Goal: Share content: Share content

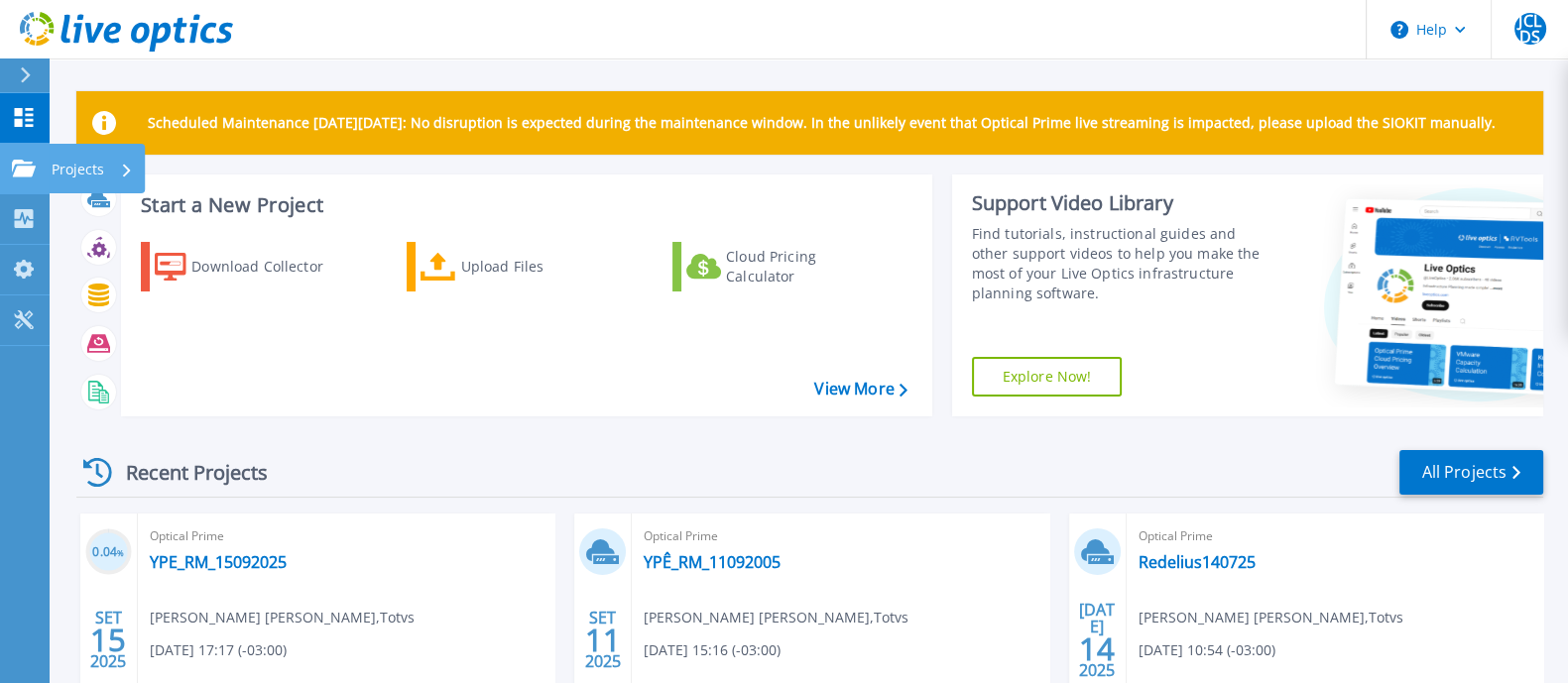
click at [94, 162] on p "Projects" at bounding box center [78, 169] width 53 height 52
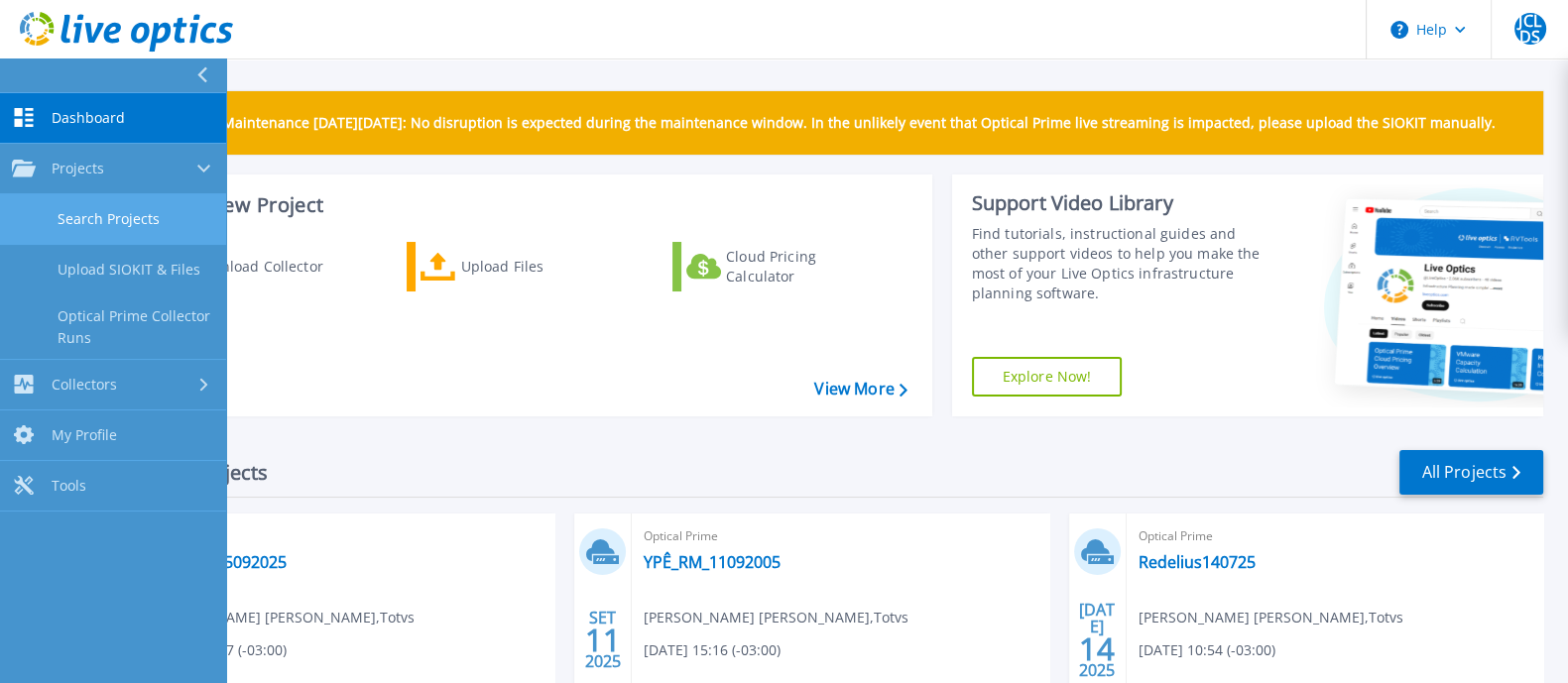
click at [138, 223] on link "Search Projects" at bounding box center [113, 219] width 226 height 51
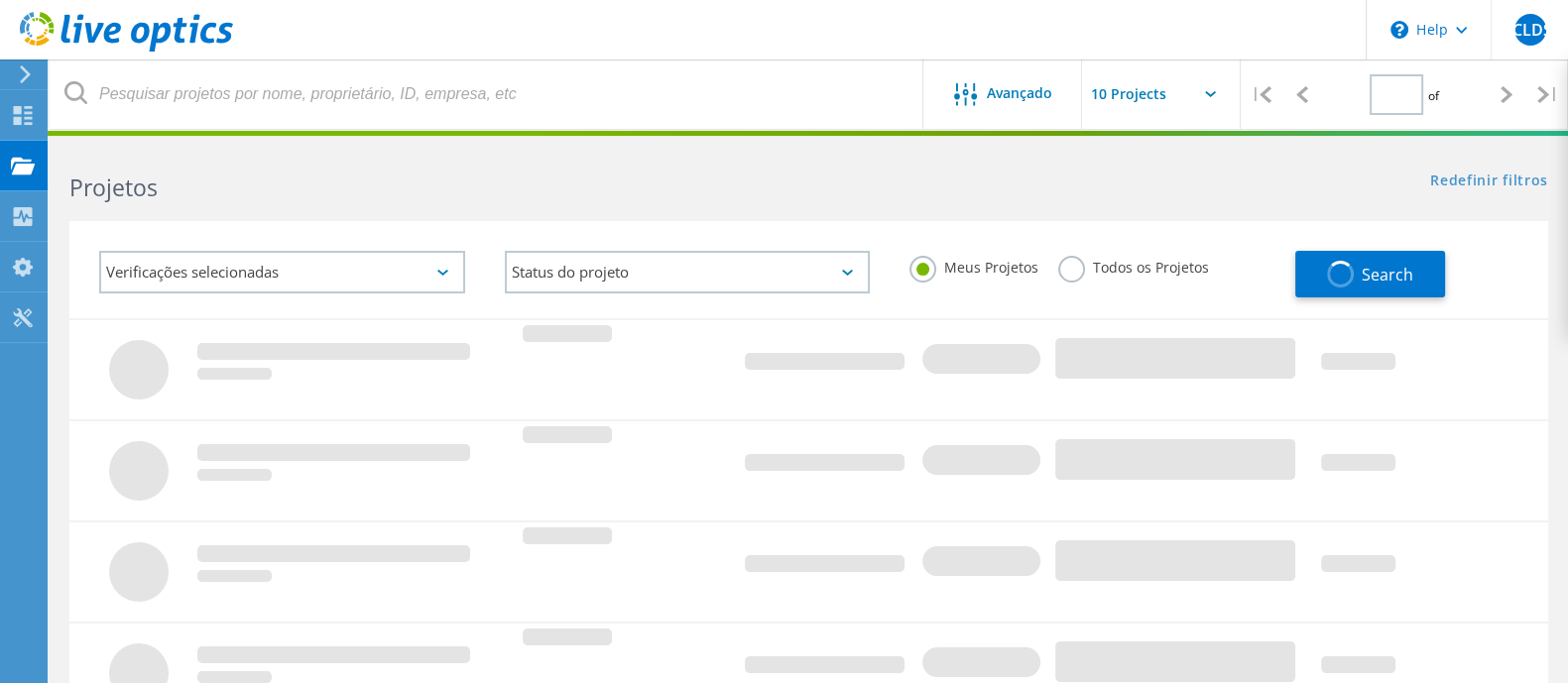
type input "1"
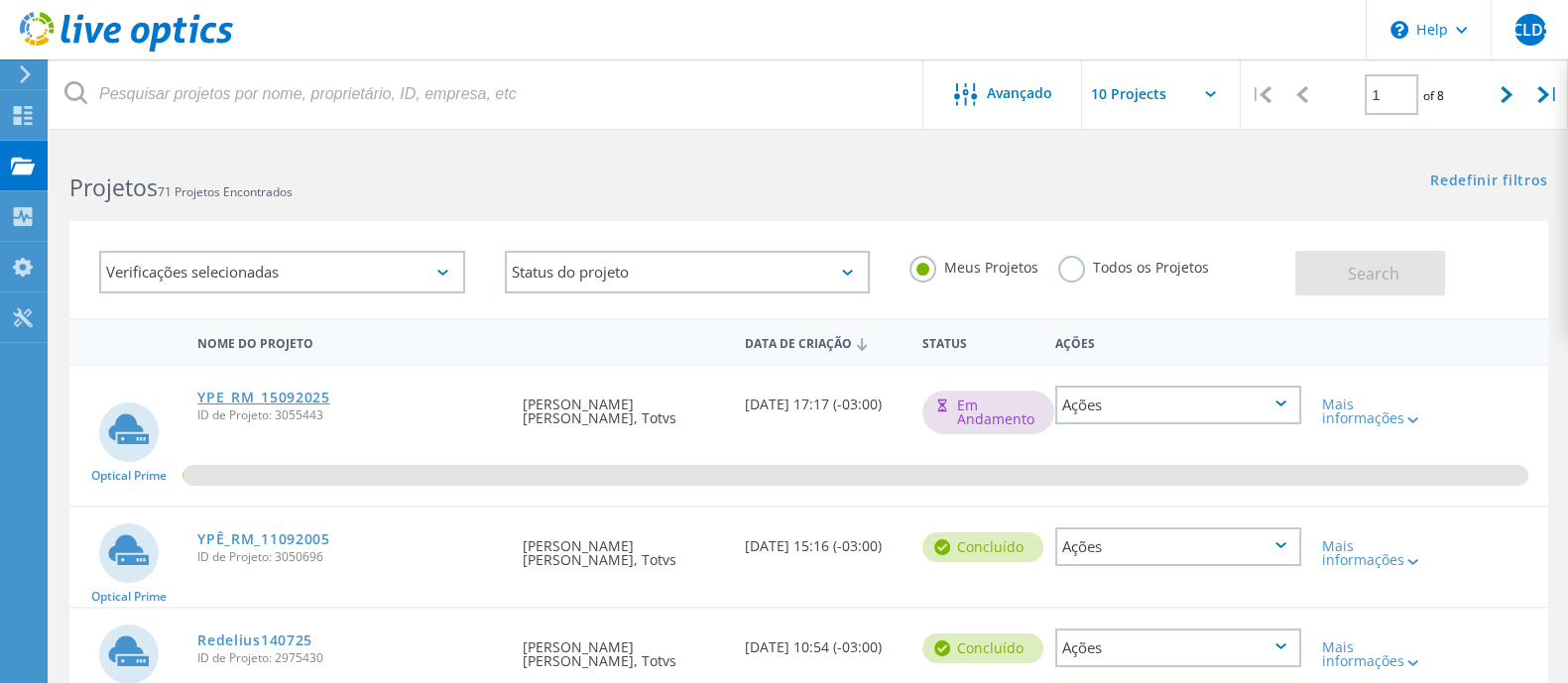
click at [263, 395] on link "YPE_RM_15092025" at bounding box center [263, 397] width 132 height 14
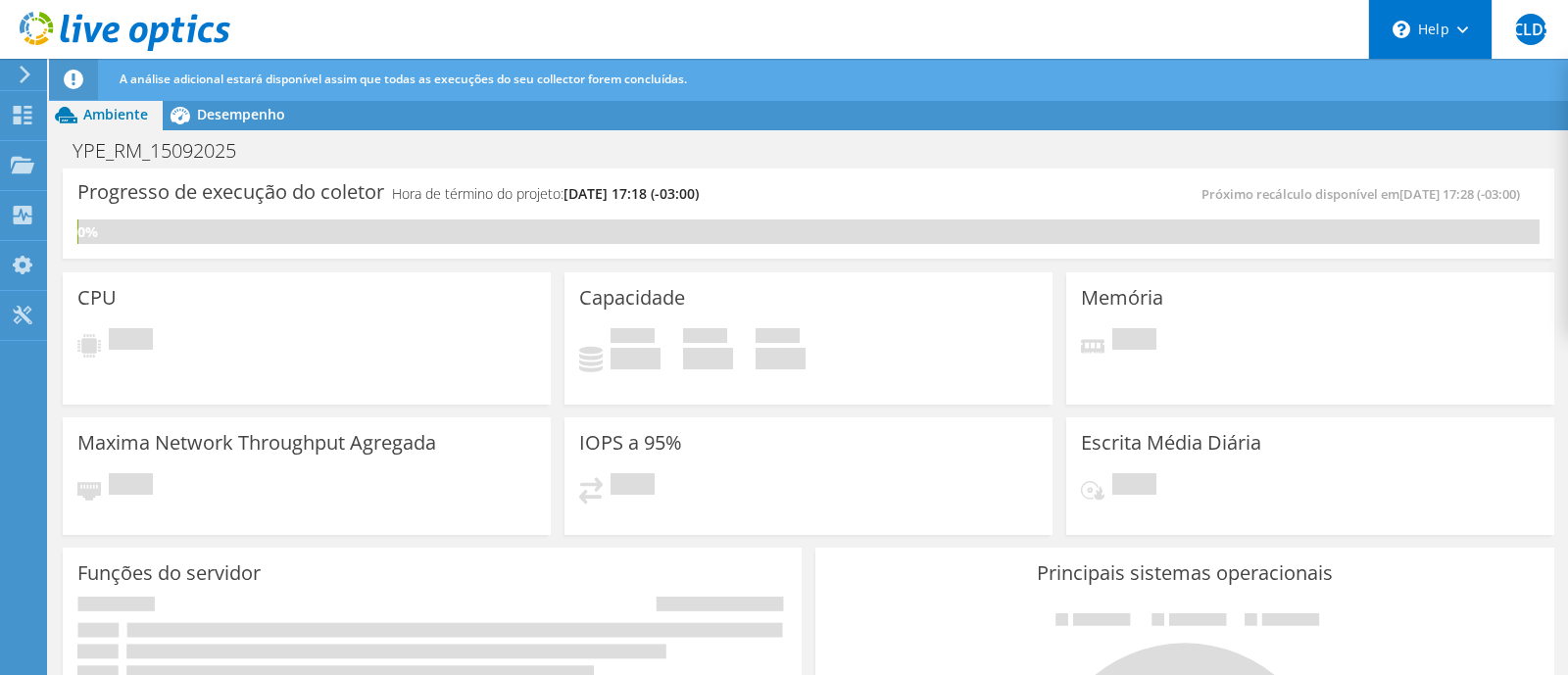
click at [1470, 29] on div "\n Help" at bounding box center [1429, 30] width 123 height 59
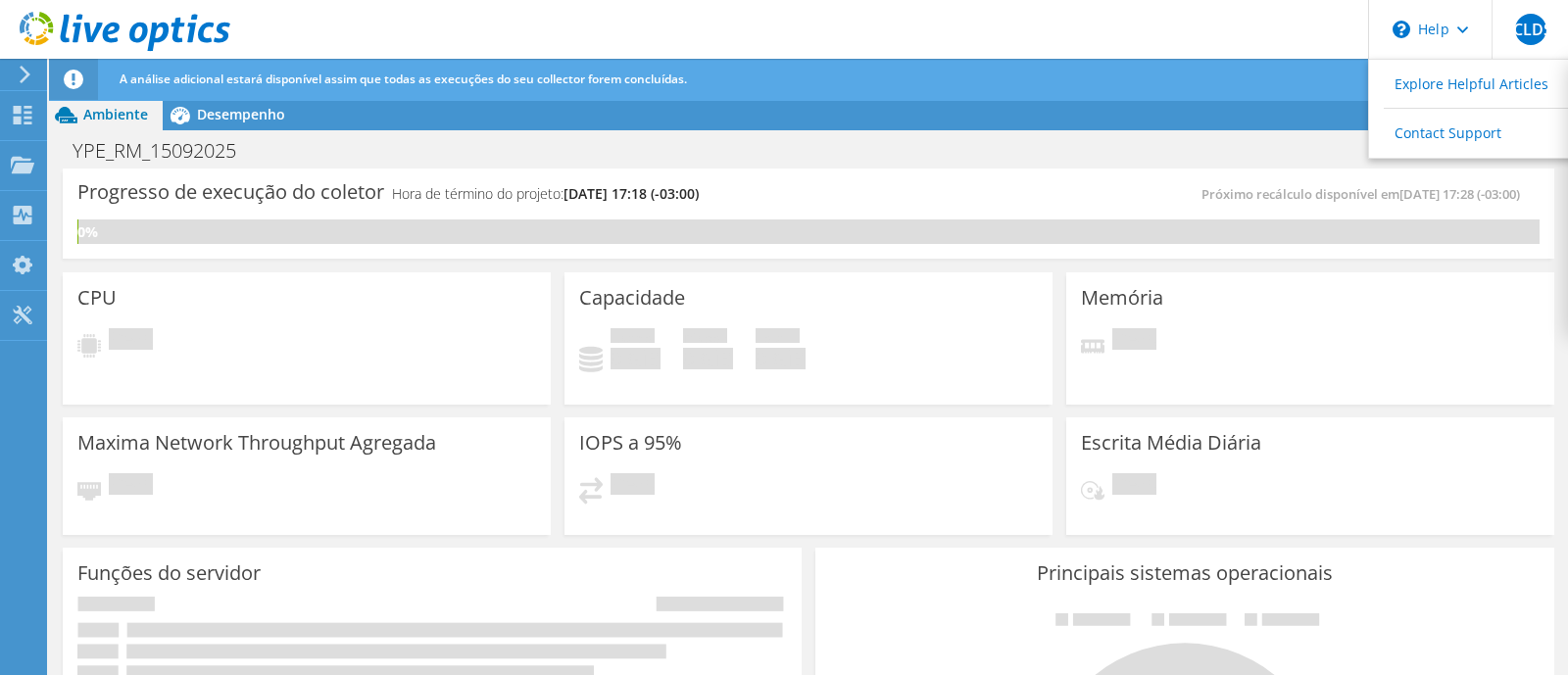
click at [320, 104] on div "Ambiente Desempenho Upgrades" at bounding box center [808, 115] width 1519 height 31
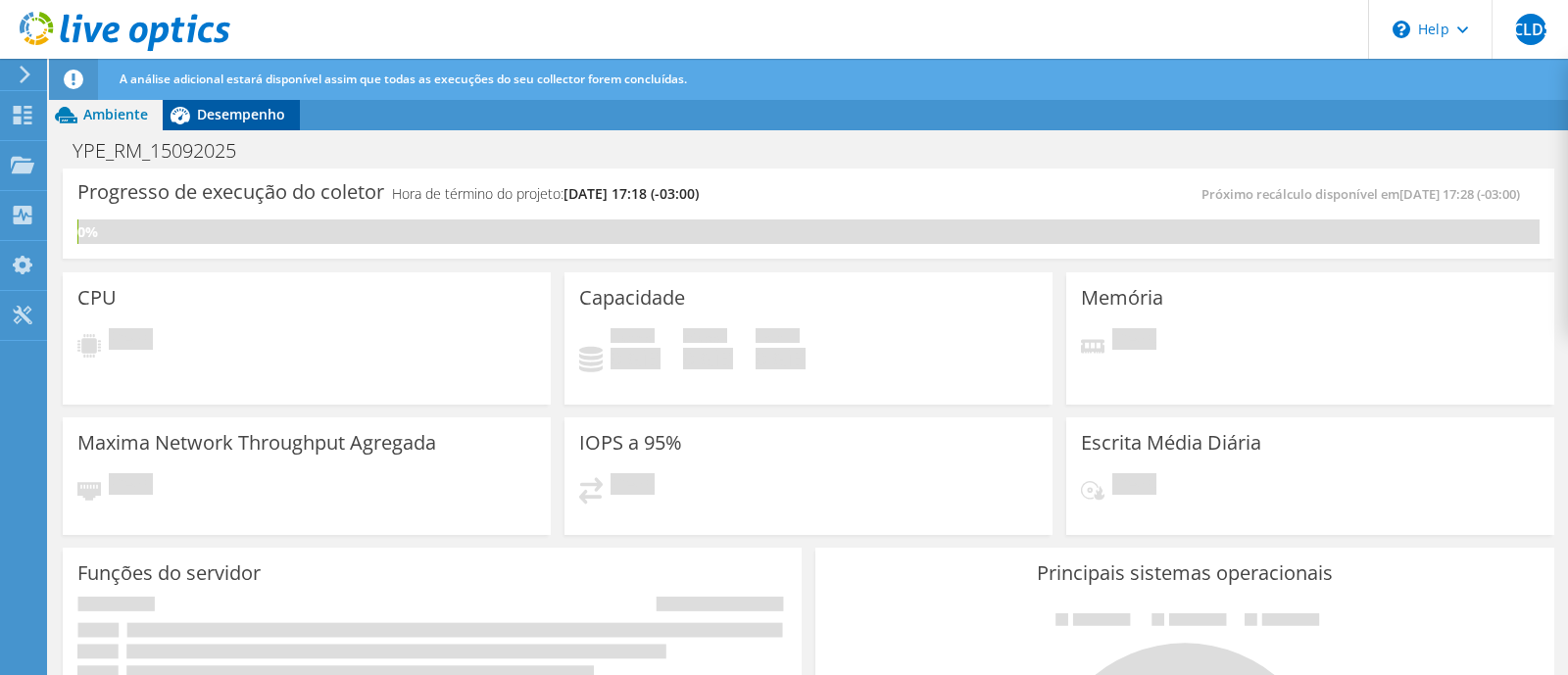
click at [262, 112] on span "Desempenho" at bounding box center [241, 114] width 89 height 19
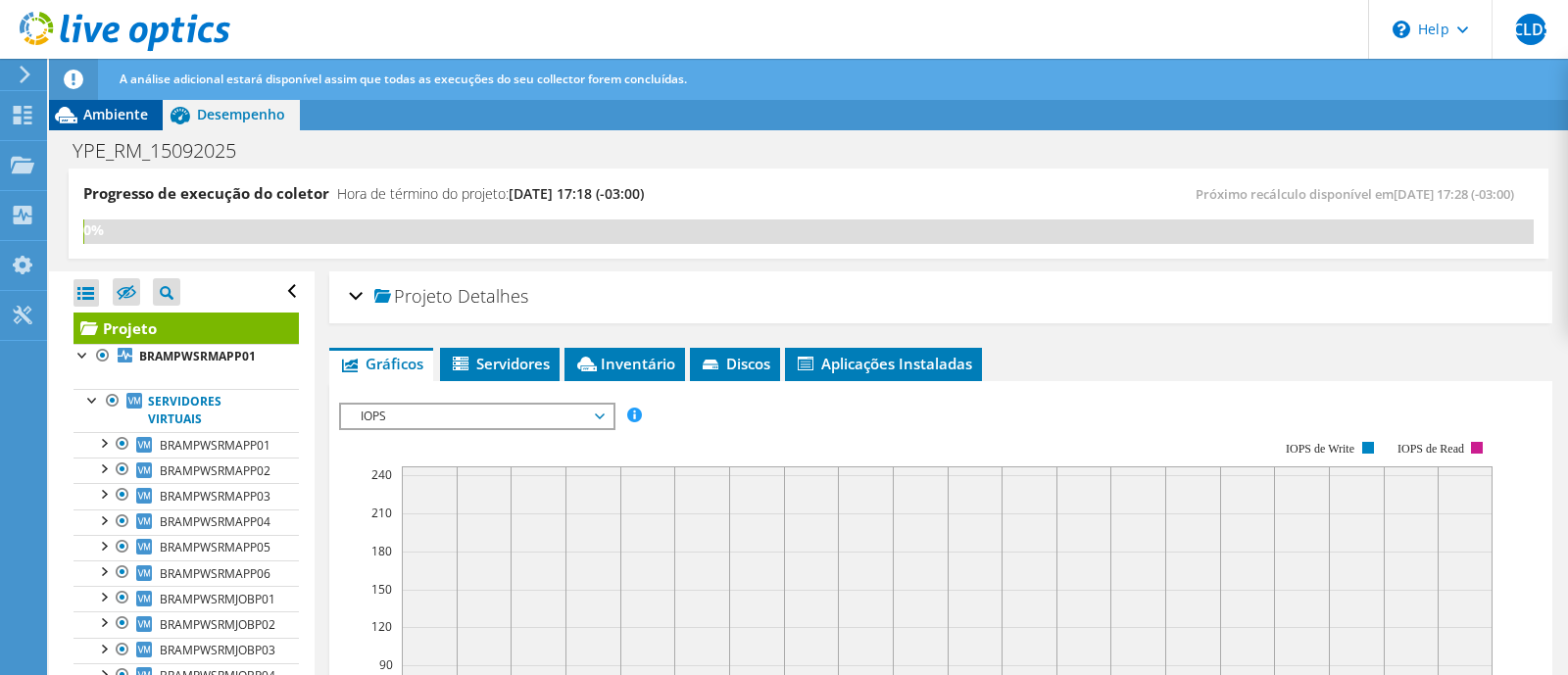
click at [85, 101] on div "Ambiente" at bounding box center [105, 115] width 113 height 31
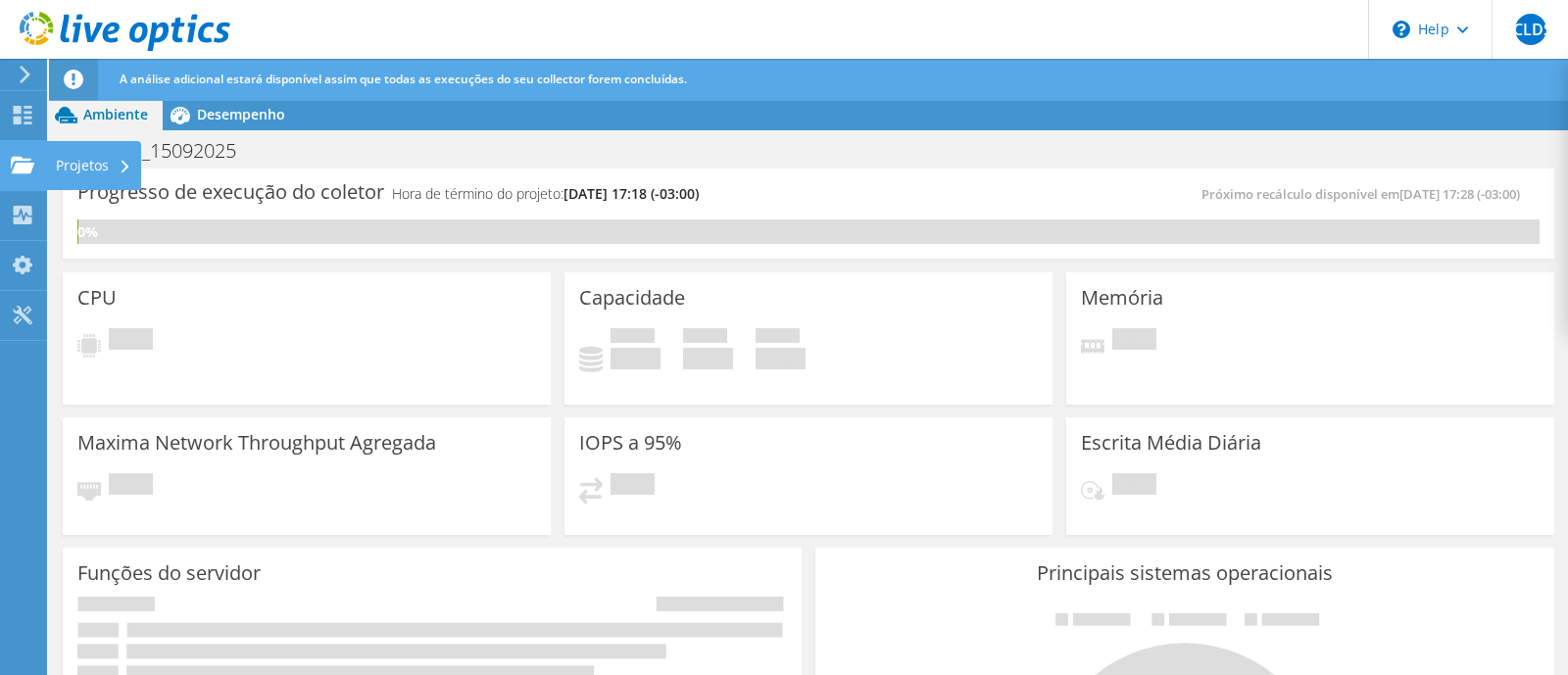
click at [14, 163] on icon at bounding box center [23, 164] width 24 height 19
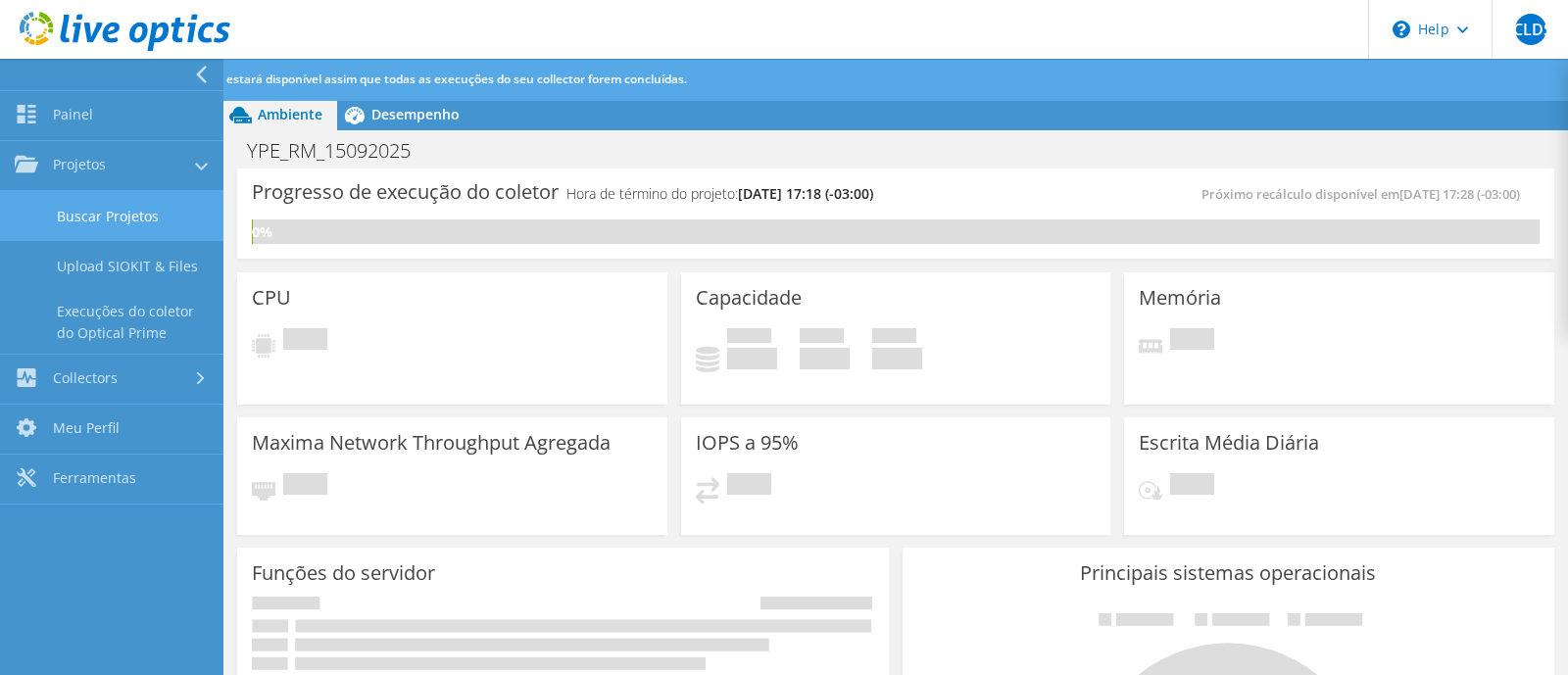
click at [180, 217] on link "Buscar Projetos" at bounding box center [111, 215] width 223 height 50
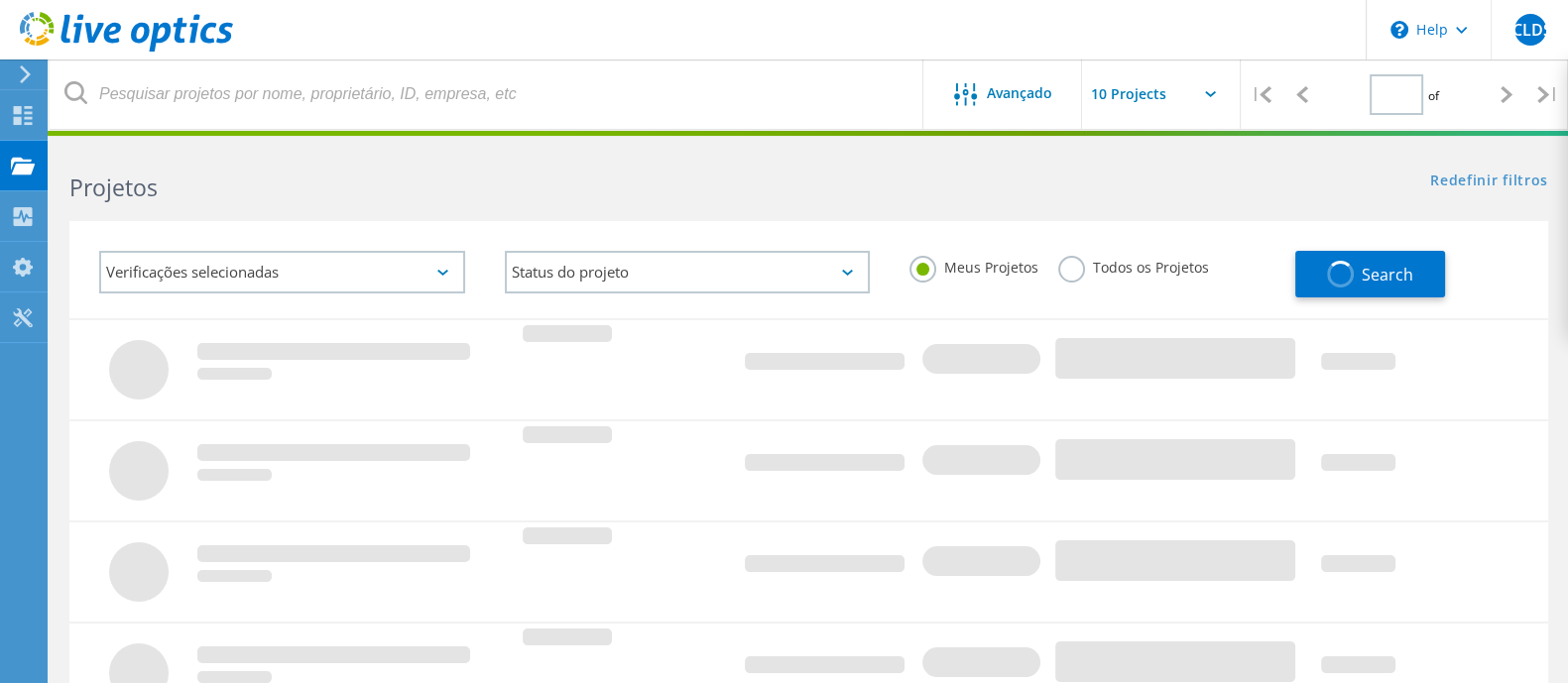
type input "1"
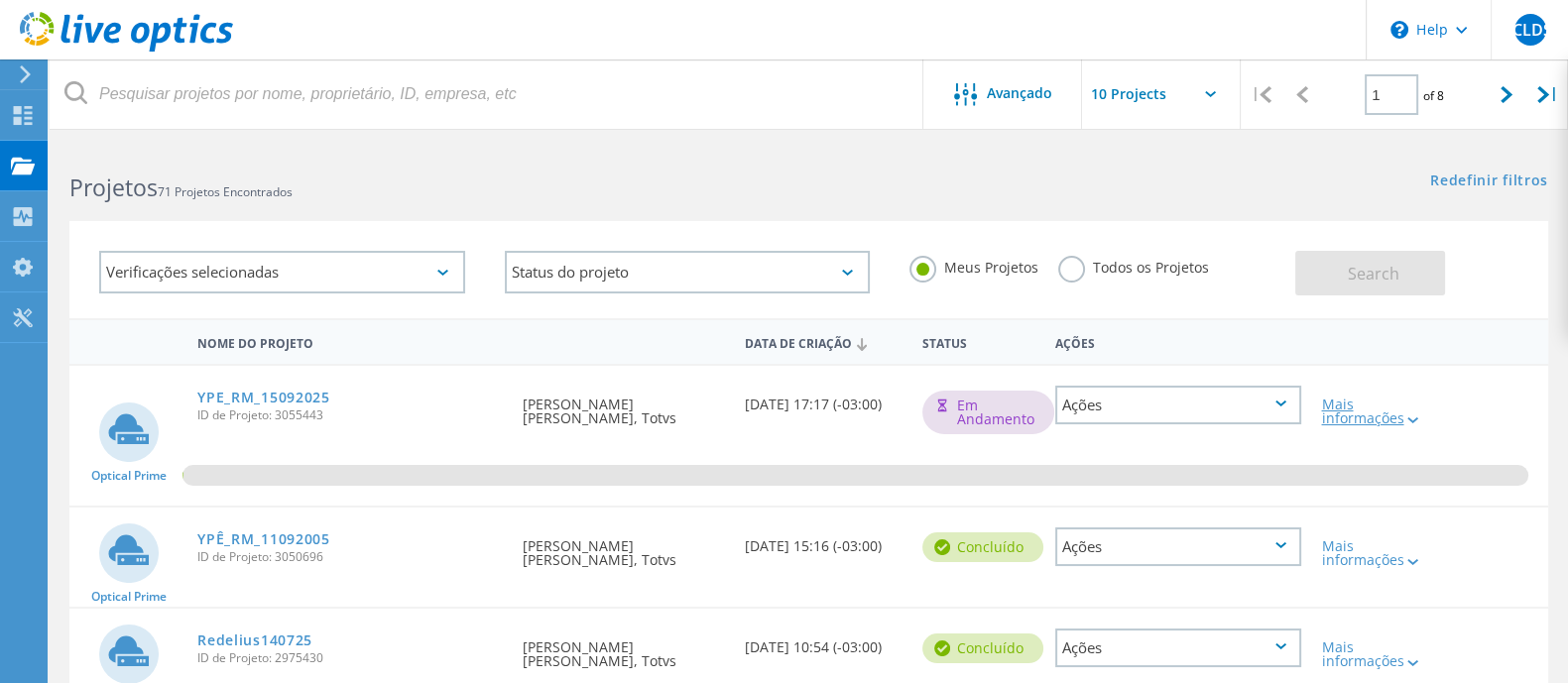
click at [1404, 425] on div at bounding box center [1411, 419] width 15 height 12
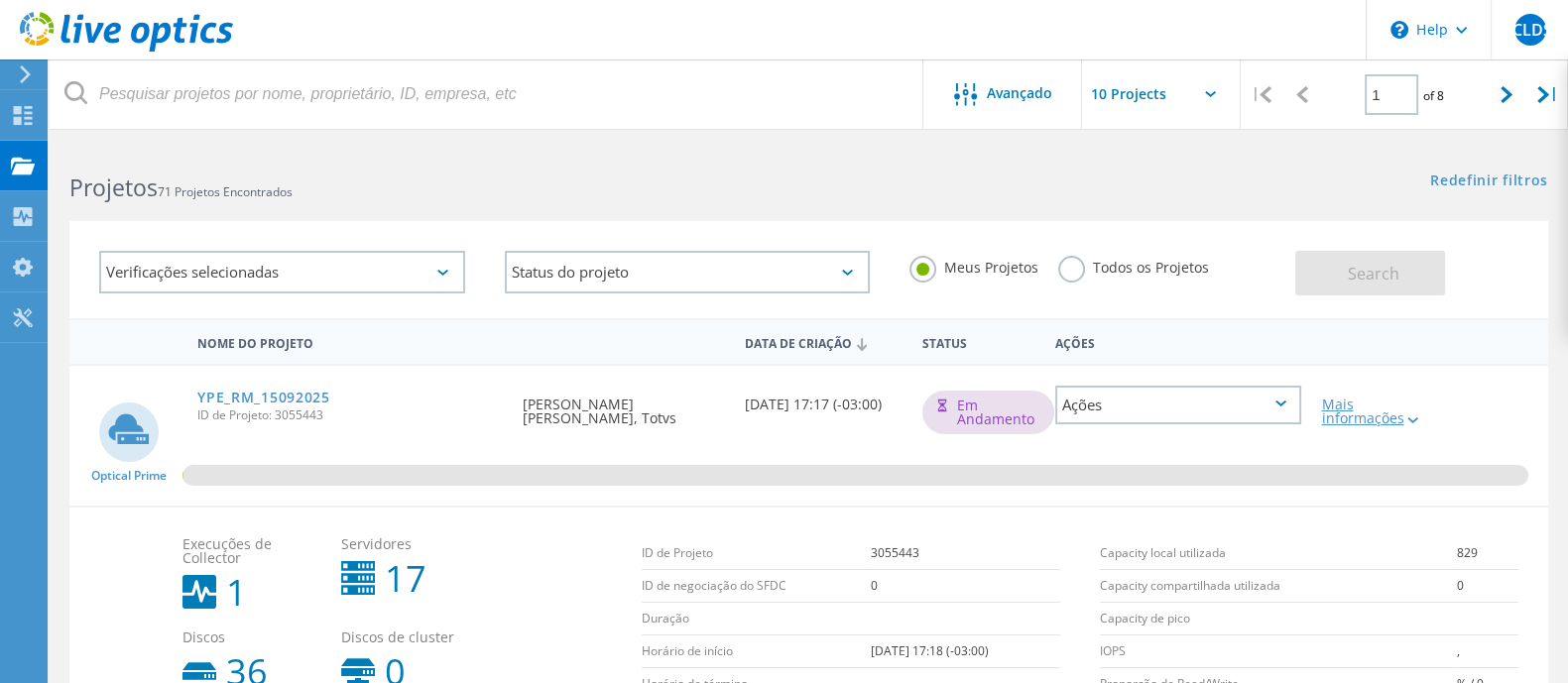
click at [1404, 425] on div at bounding box center [1411, 419] width 15 height 12
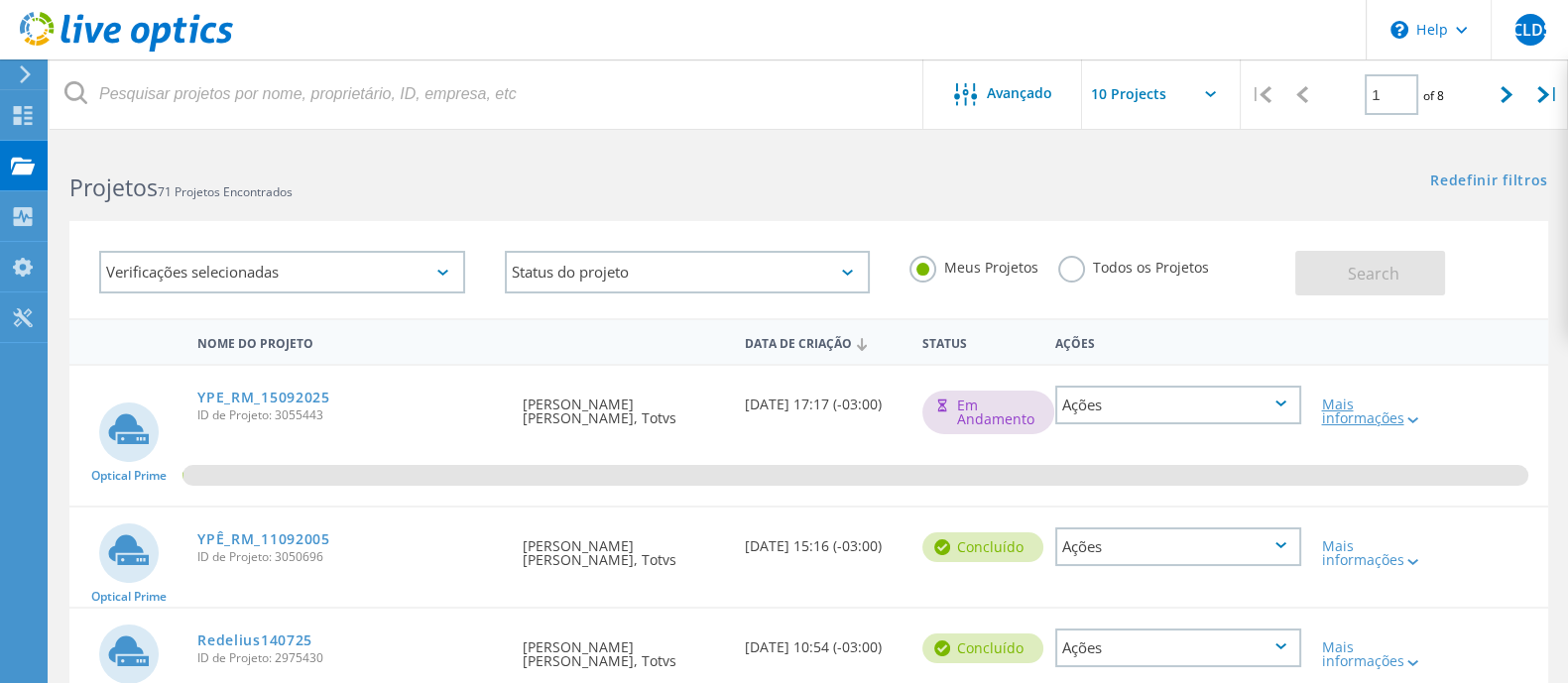
click at [1331, 418] on div "Mais informações" at bounding box center [1370, 411] width 99 height 28
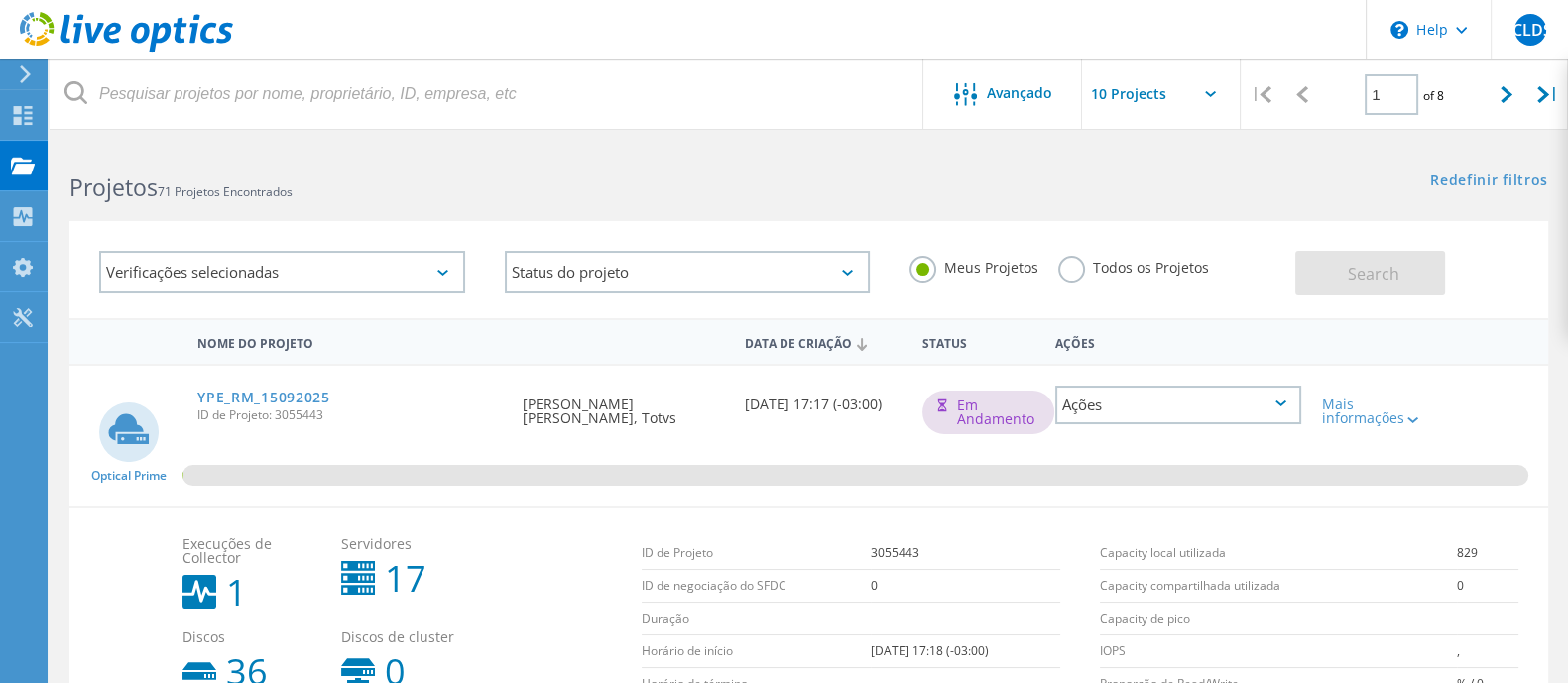
click at [301, 413] on span "ID de Projeto: 3055443" at bounding box center [350, 415] width 306 height 12
click at [298, 393] on link "YPE_RM_15092025" at bounding box center [263, 397] width 132 height 14
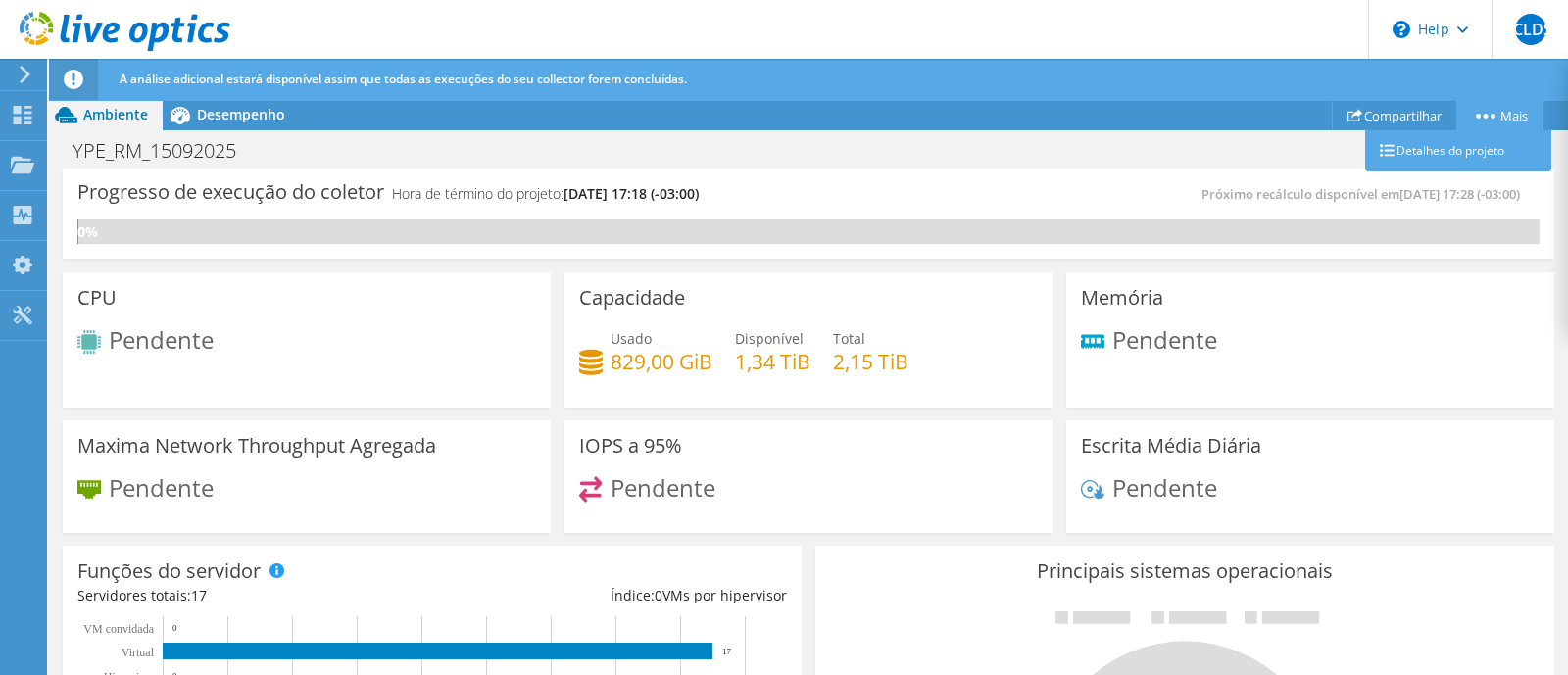
click at [1502, 117] on link "Mais" at bounding box center [1500, 115] width 88 height 31
click at [1479, 117] on link "Mais" at bounding box center [1500, 115] width 88 height 31
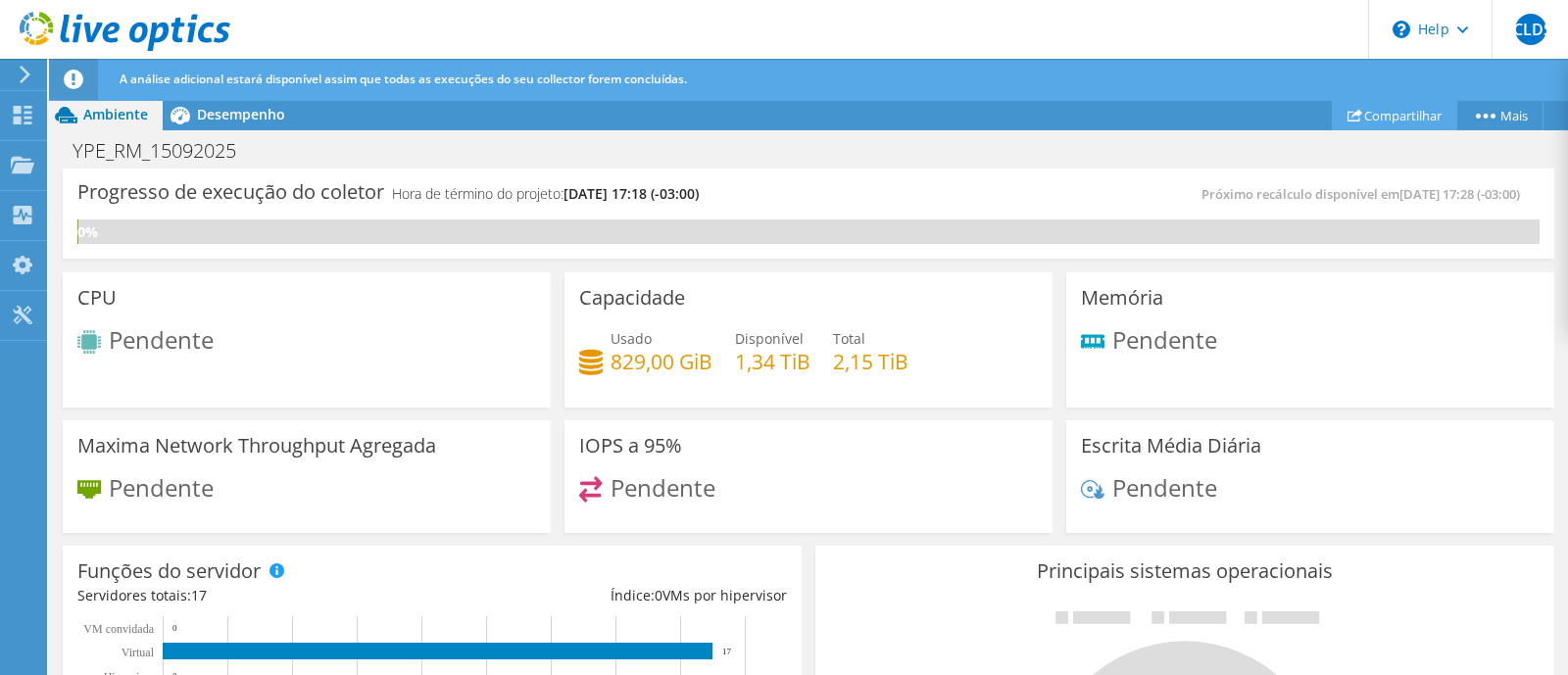
click at [1385, 110] on link "Compartilhar" at bounding box center [1394, 115] width 125 height 31
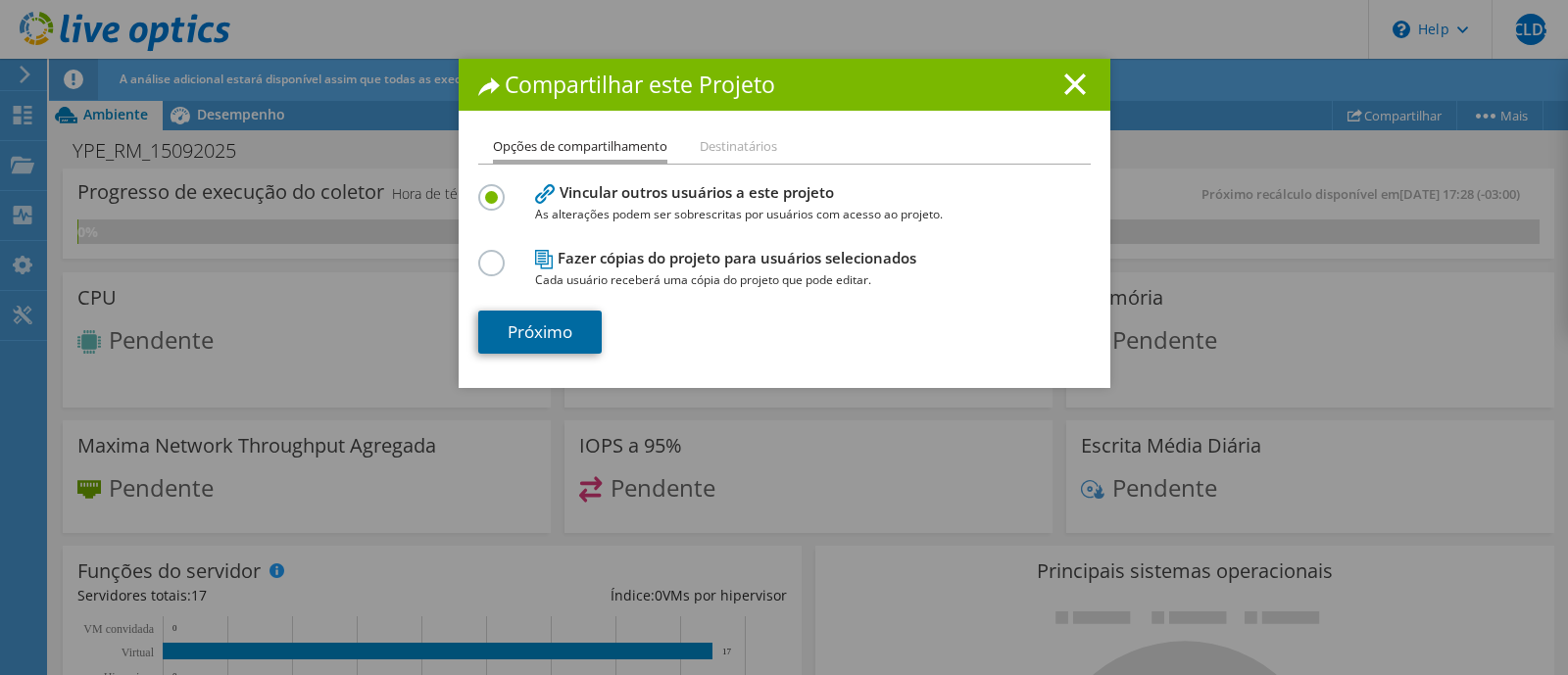
click at [551, 334] on link "Próximo" at bounding box center [539, 333] width 123 height 43
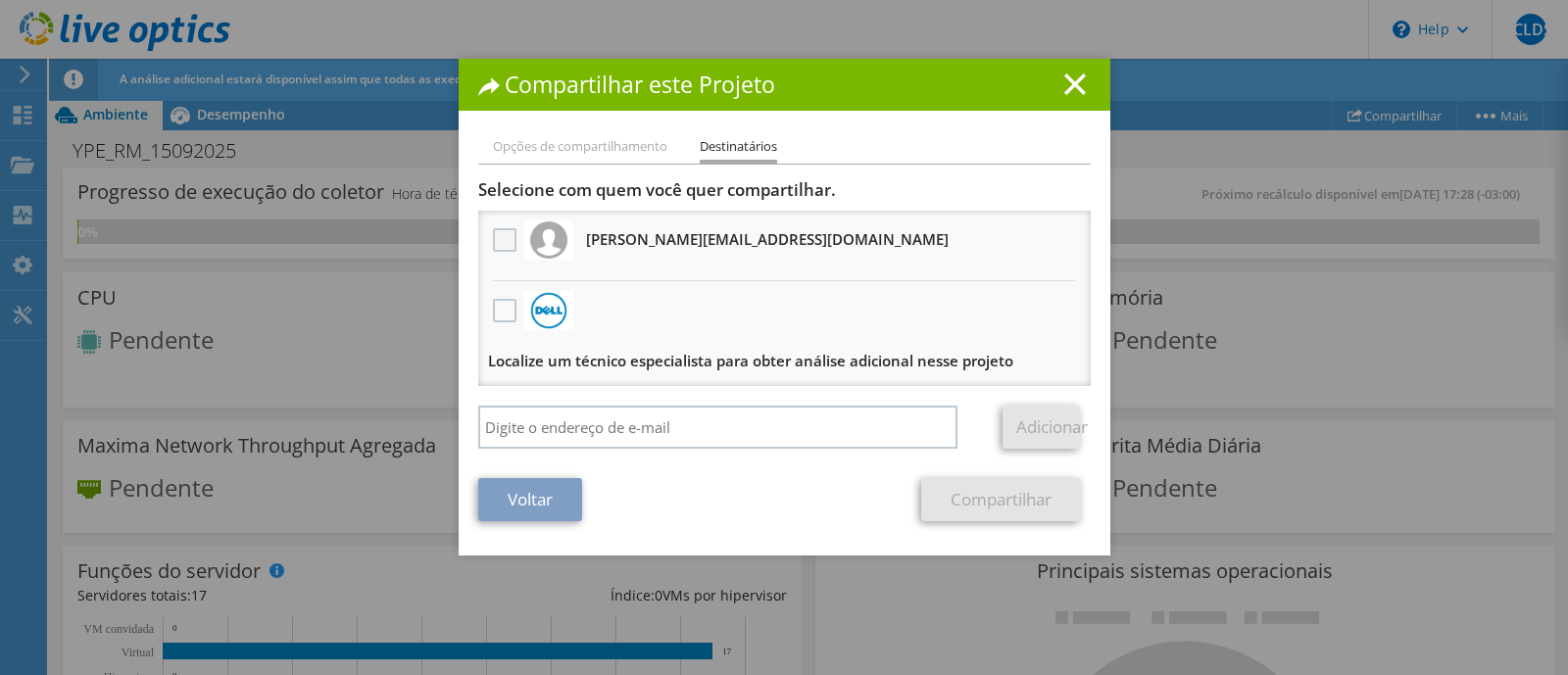
click at [493, 245] on label at bounding box center [507, 240] width 29 height 24
click at [0, 0] on input "checkbox" at bounding box center [0, 0] width 0 height 0
click at [966, 489] on link "Compartilhar" at bounding box center [1001, 500] width 159 height 43
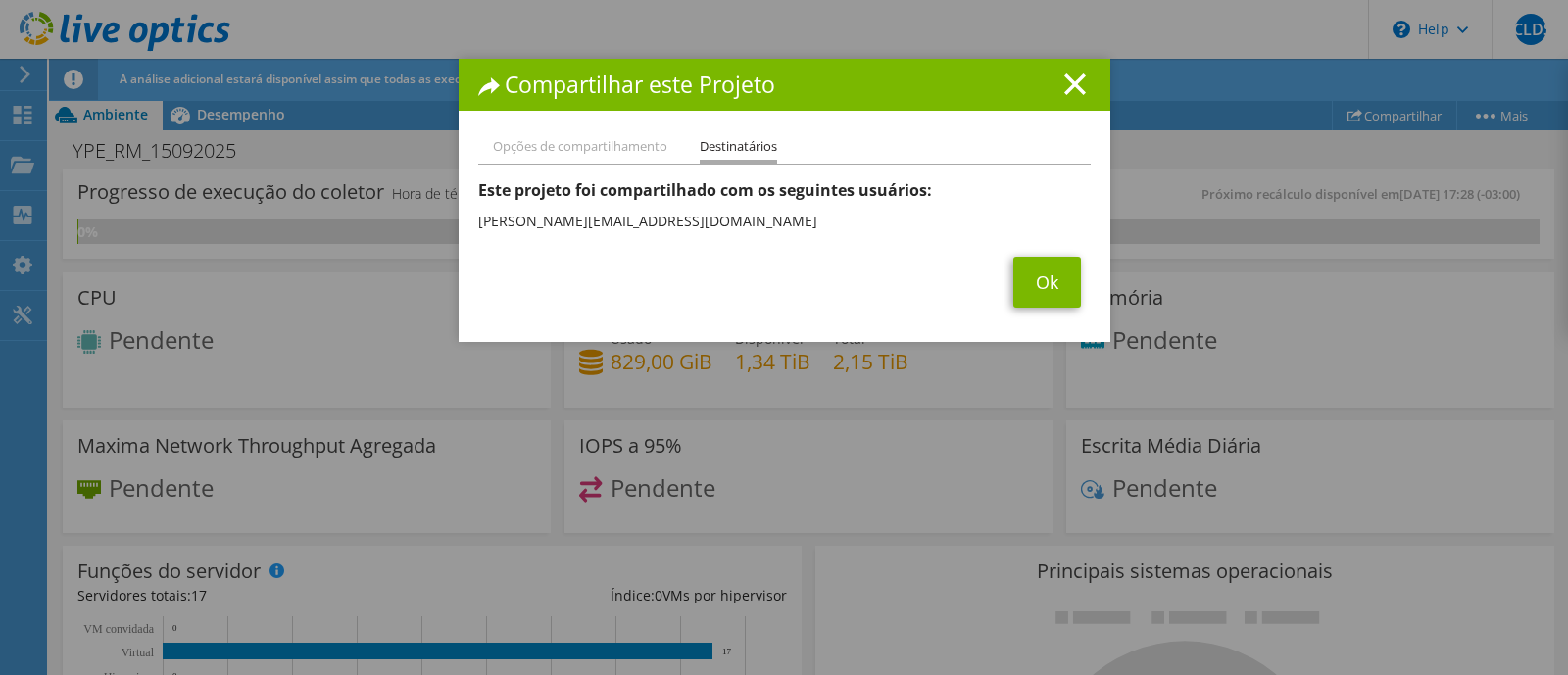
click at [1083, 80] on div "Compartilhar este Projeto" at bounding box center [784, 85] width 652 height 52
click at [1064, 84] on icon at bounding box center [1075, 85] width 22 height 22
